Goal: Task Accomplishment & Management: Manage account settings

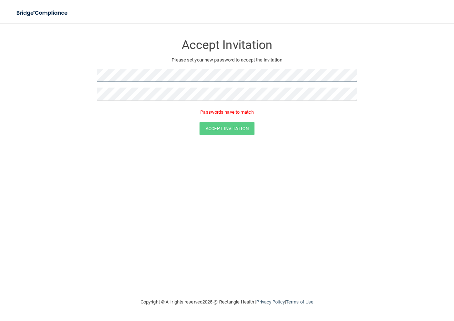
click at [91, 77] on form "Accept Invitation Please set your new password to accept the invitation Passwor…" at bounding box center [227, 87] width 426 height 114
click at [94, 101] on form "Accept Invitation Please set your new password to accept the invitation Passwor…" at bounding box center [227, 87] width 426 height 114
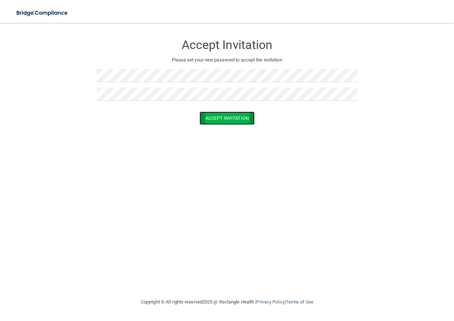
click at [246, 119] on button "Accept Invitation" at bounding box center [227, 117] width 55 height 13
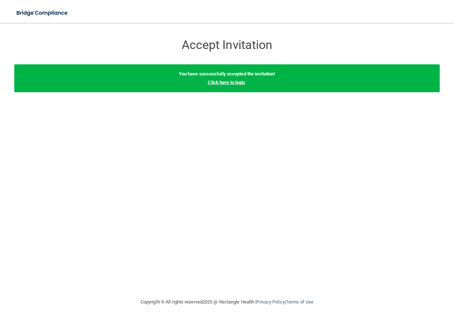
click at [231, 83] on link "Click here to login" at bounding box center [226, 82] width 37 height 5
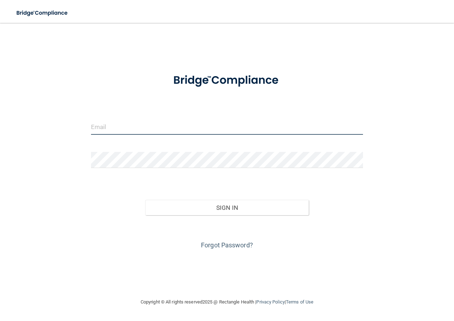
click at [107, 130] on input "email" at bounding box center [227, 127] width 273 height 16
type input "[EMAIL_ADDRESS][DOMAIN_NAME]"
click at [145, 200] on button "Sign In" at bounding box center [227, 208] width 164 height 16
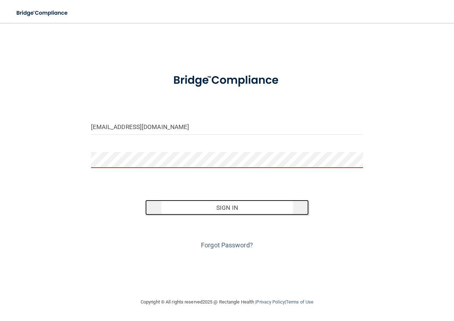
click at [244, 207] on button "Sign In" at bounding box center [227, 208] width 164 height 16
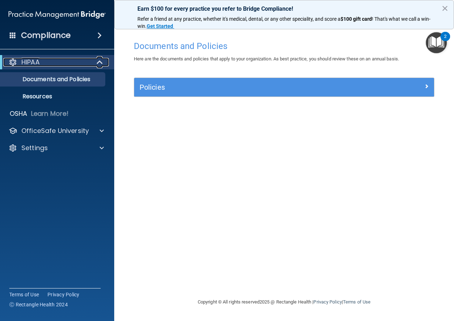
click at [87, 63] on div "HIPAA" at bounding box center [47, 62] width 88 height 9
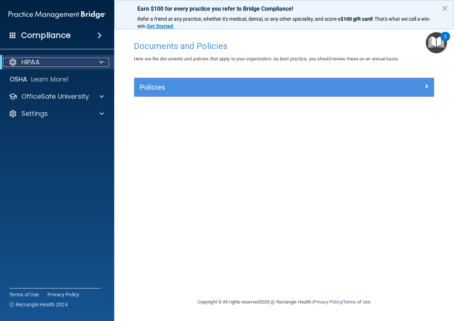
click at [91, 62] on div at bounding box center [100, 62] width 18 height 9
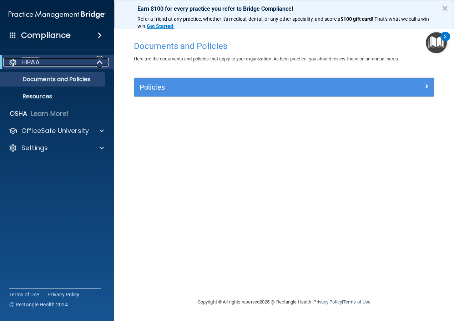
click at [101, 60] on span at bounding box center [101, 62] width 6 height 9
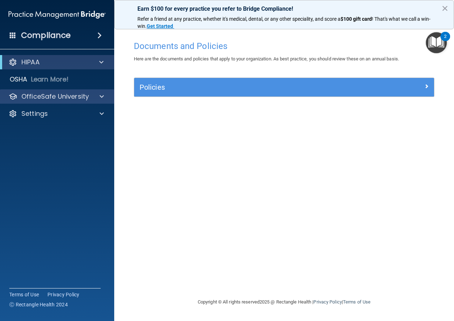
click at [96, 101] on div "OfficeSafe University" at bounding box center [57, 96] width 115 height 14
click at [93, 91] on div "OfficeSafe University" at bounding box center [57, 96] width 115 height 14
click at [445, 8] on button "×" at bounding box center [445, 8] width 7 height 11
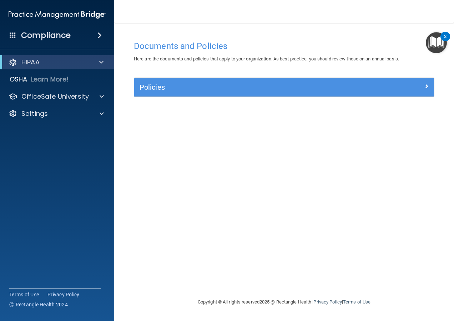
click at [437, 37] on img "Open Resource Center, 2 new notifications" at bounding box center [436, 42] width 21 height 21
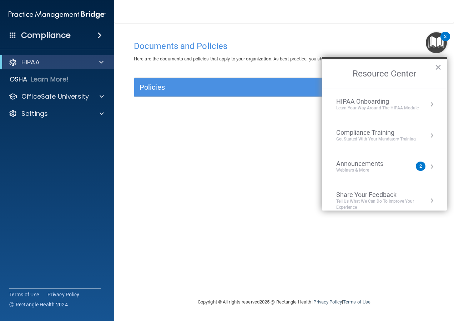
click at [384, 167] on div "Announcements" at bounding box center [366, 164] width 61 height 8
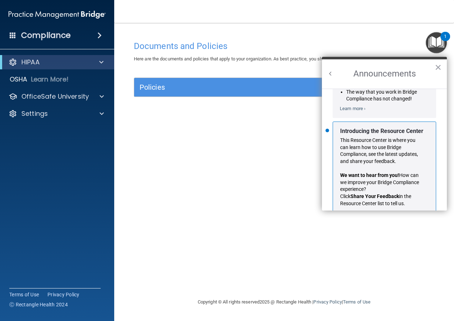
scroll to position [125, 0]
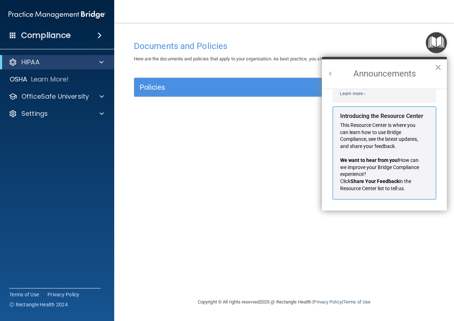
click at [328, 70] on button "Back to Resource Center Home" at bounding box center [330, 73] width 7 height 7
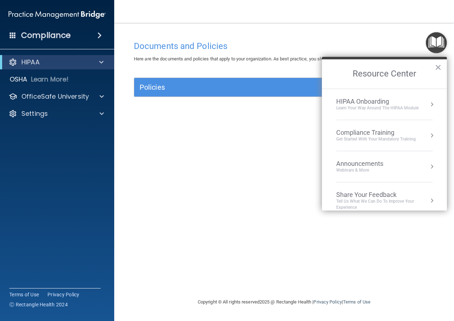
scroll to position [116, 0]
click at [412, 99] on div "HIPAA Onboarding" at bounding box center [377, 102] width 83 height 8
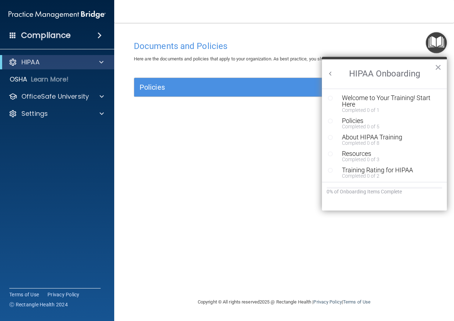
scroll to position [1, 0]
click at [329, 72] on button "Back to Resource Center Home" at bounding box center [330, 73] width 7 height 7
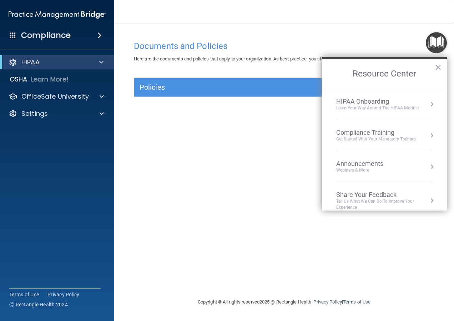
click at [376, 128] on li "Compliance Training Get Started with your mandatory training" at bounding box center [384, 135] width 96 height 31
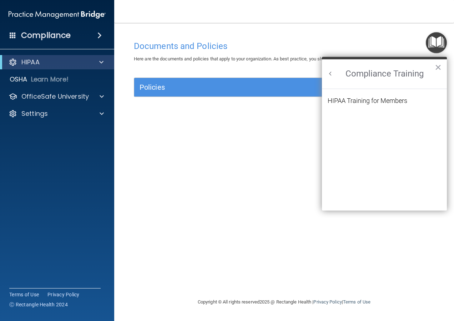
click at [329, 75] on button "Back to Resource Center Home" at bounding box center [330, 73] width 7 height 7
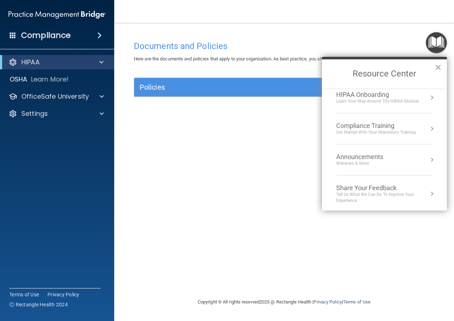
scroll to position [9, 0]
click at [437, 65] on button "×" at bounding box center [438, 66] width 7 height 11
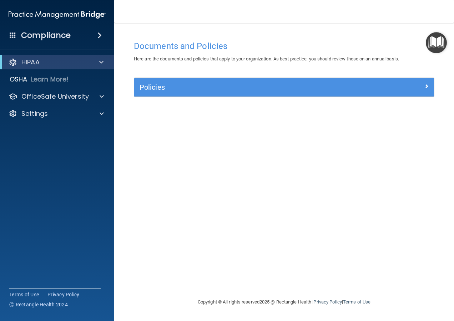
click at [93, 29] on div "Compliance" at bounding box center [57, 36] width 114 height 16
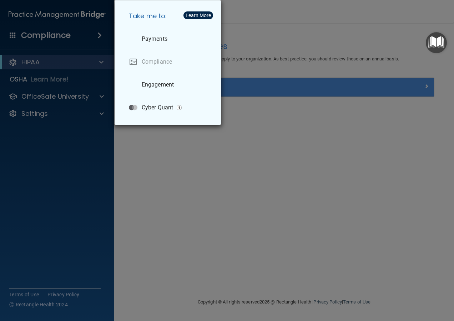
click at [233, 101] on div "Take me to: Payments Compliance Engagement Cyber Quant" at bounding box center [227, 160] width 454 height 321
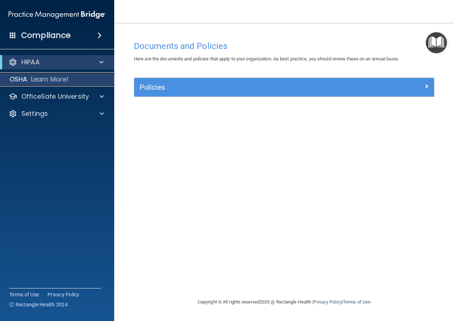
click at [85, 81] on div "OSHA Learn More!" at bounding box center [57, 79] width 125 height 14
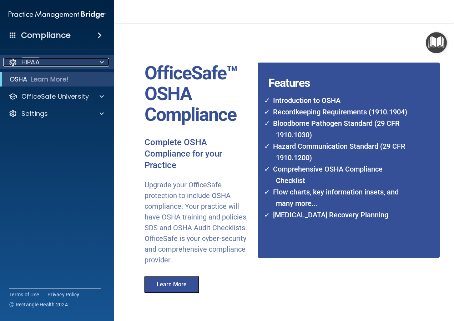
click at [68, 64] on div "HIPAA" at bounding box center [47, 62] width 89 height 9
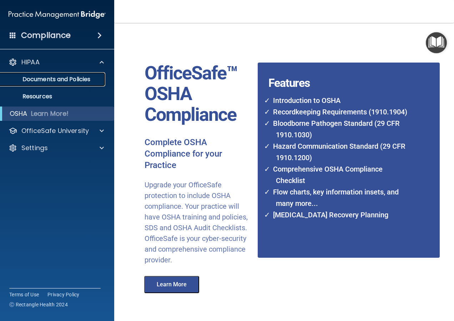
click at [79, 76] on p "Documents and Policies" at bounding box center [54, 79] width 98 height 7
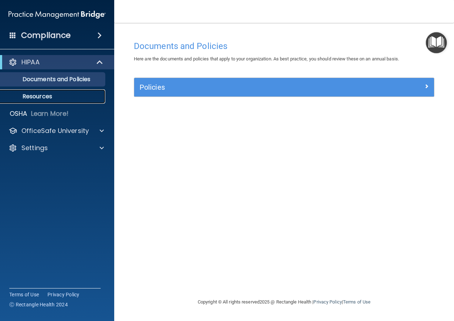
click at [50, 98] on p "Resources" at bounding box center [54, 96] width 98 height 7
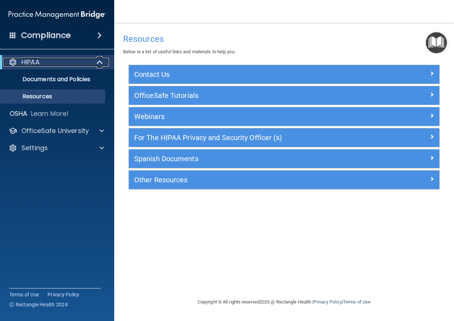
click at [70, 58] on div "HIPAA" at bounding box center [47, 62] width 88 height 9
